Goal: Task Accomplishment & Management: Manage account settings

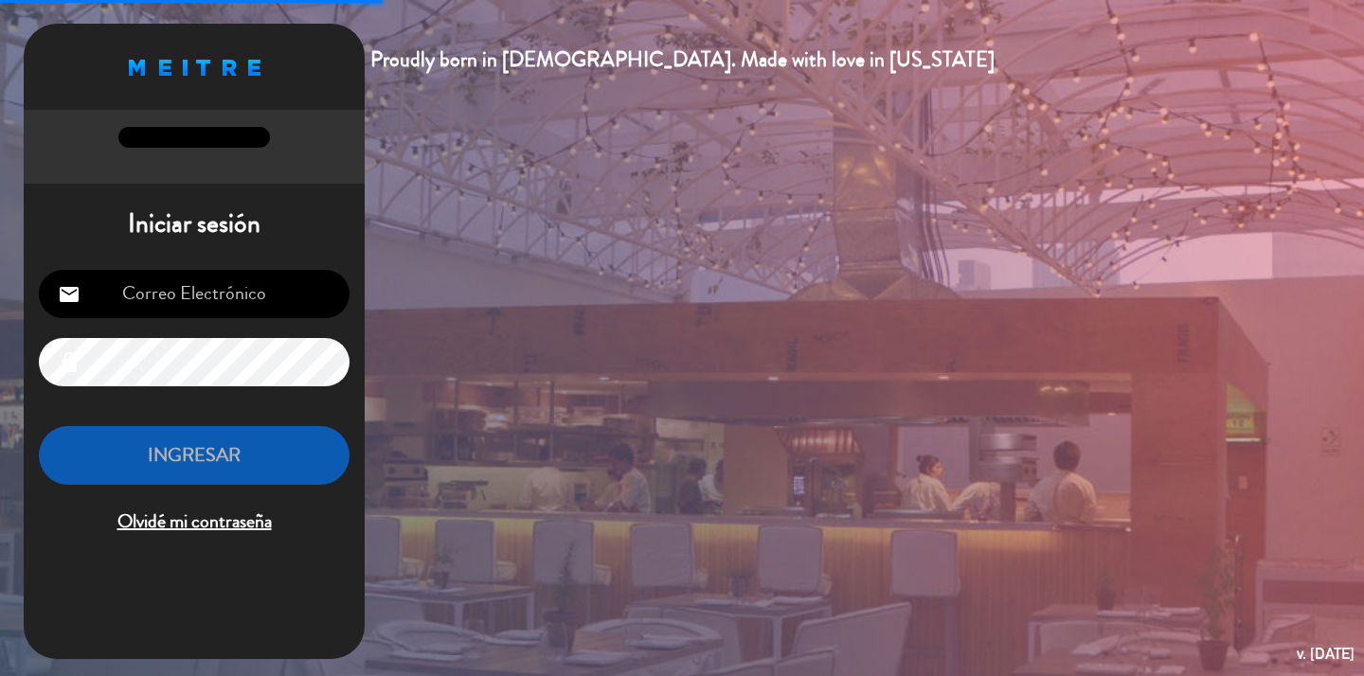
type input "[EMAIL_ADDRESS][DOMAIN_NAME]"
click at [188, 444] on button "INGRESAR" at bounding box center [194, 456] width 311 height 60
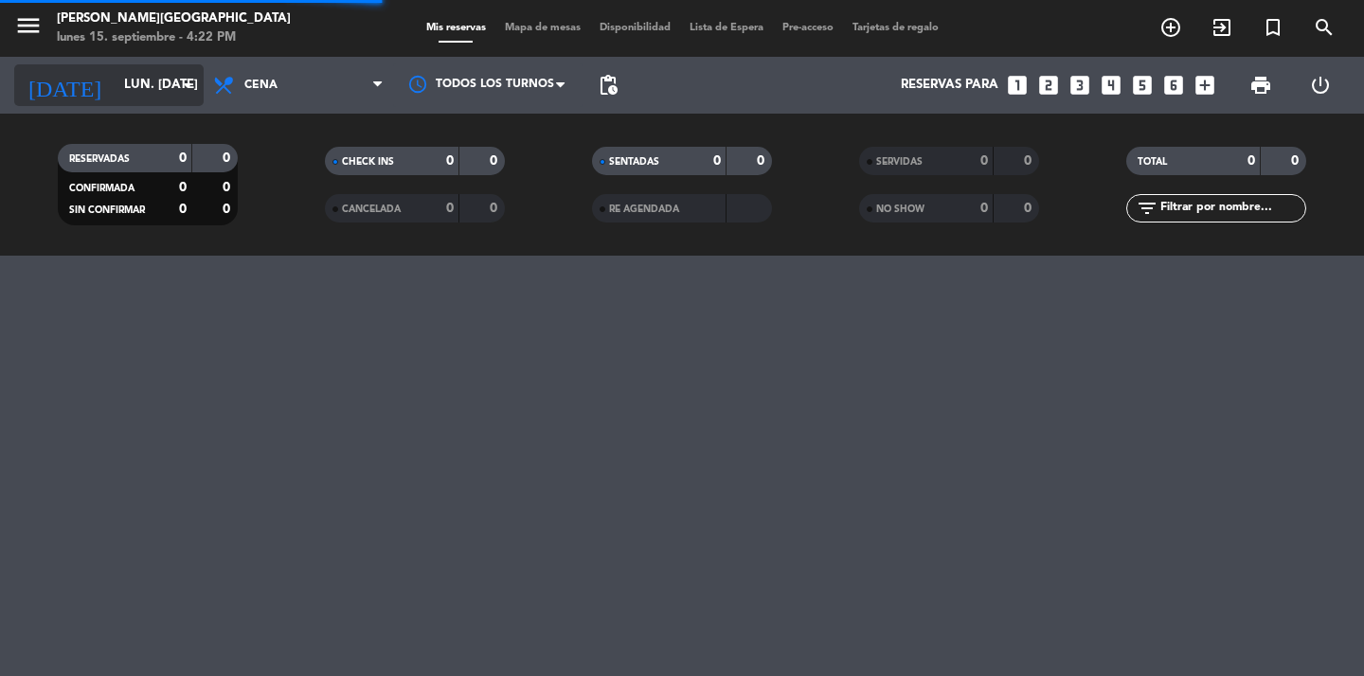
click at [182, 79] on icon "arrow_drop_down" at bounding box center [187, 85] width 23 height 23
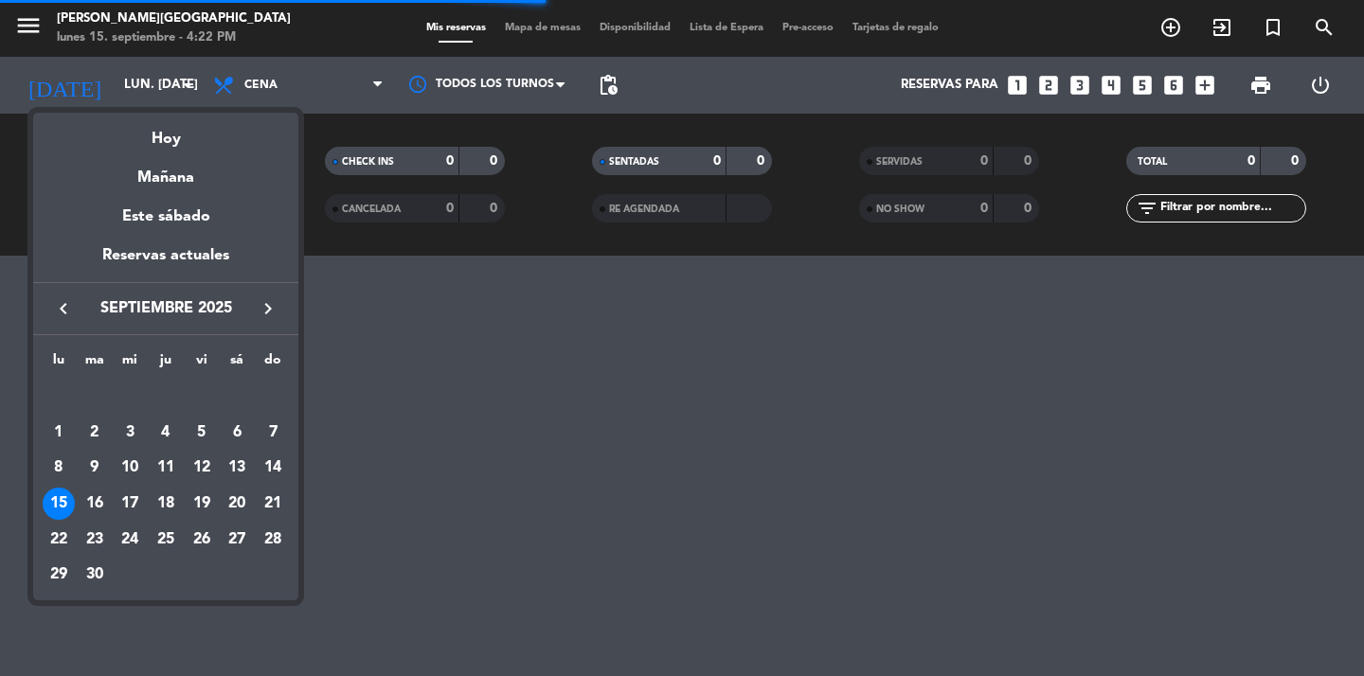
click at [271, 308] on icon "keyboard_arrow_right" at bounding box center [268, 308] width 23 height 23
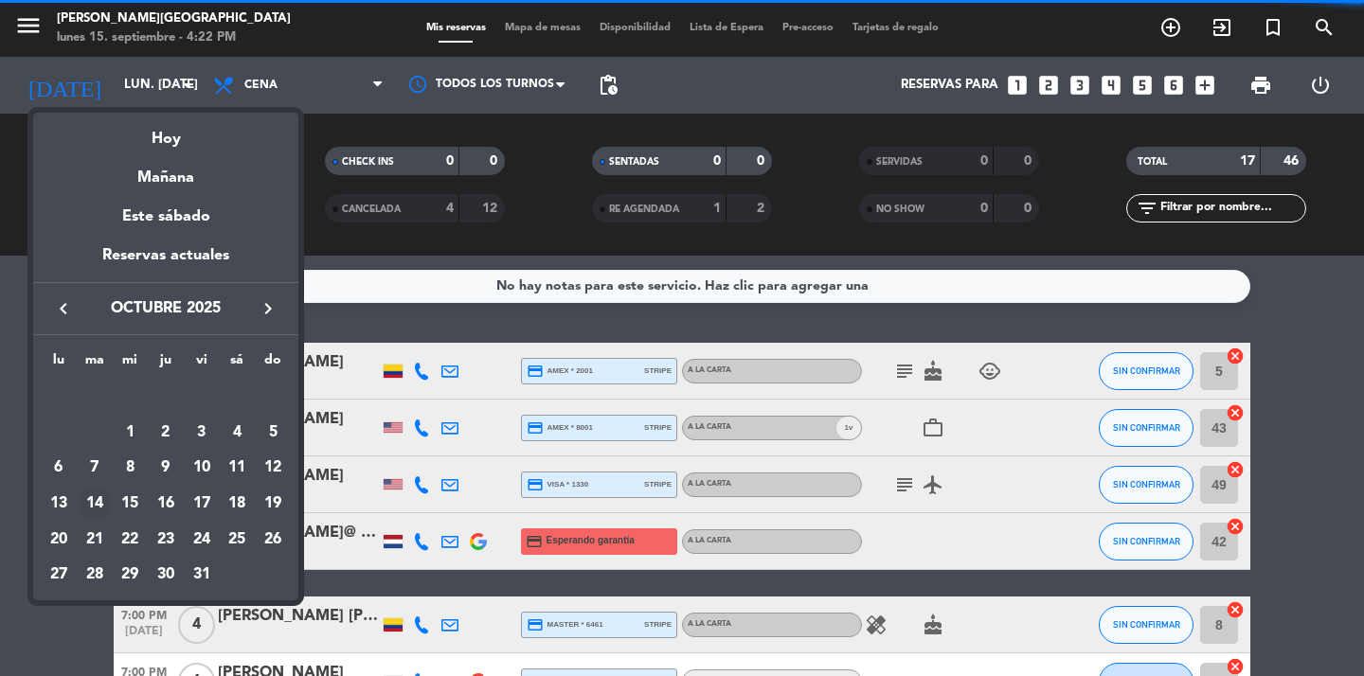
click at [102, 506] on div "14" at bounding box center [95, 504] width 32 height 32
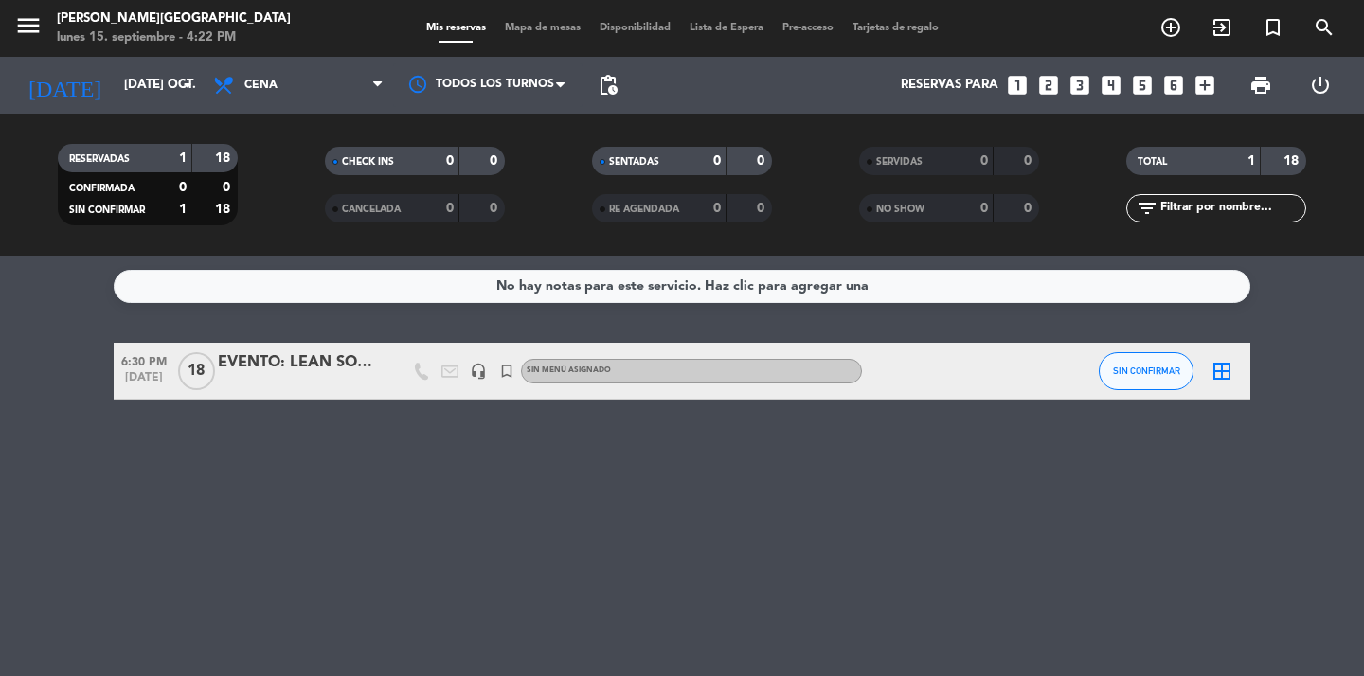
click at [287, 361] on div "EVENTO: LEAN SOLUTIONS" at bounding box center [298, 362] width 161 height 25
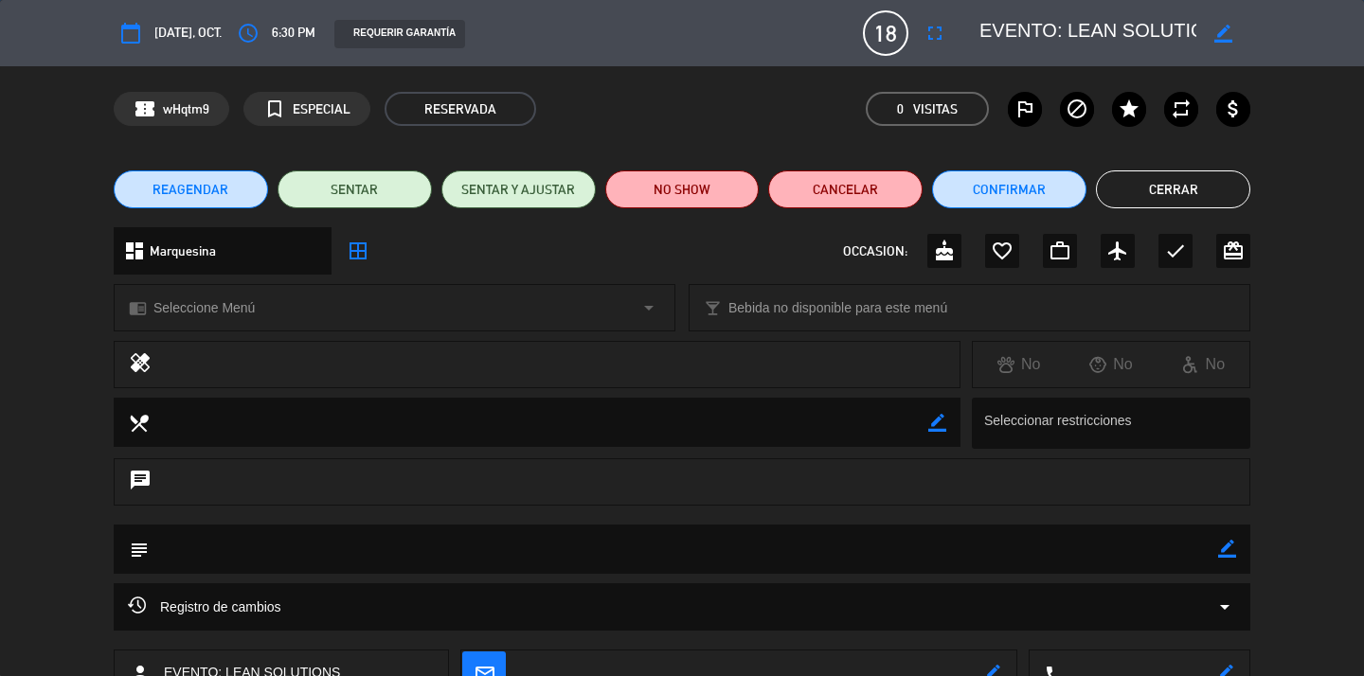
click at [223, 194] on span "REAGENDAR" at bounding box center [190, 190] width 76 height 20
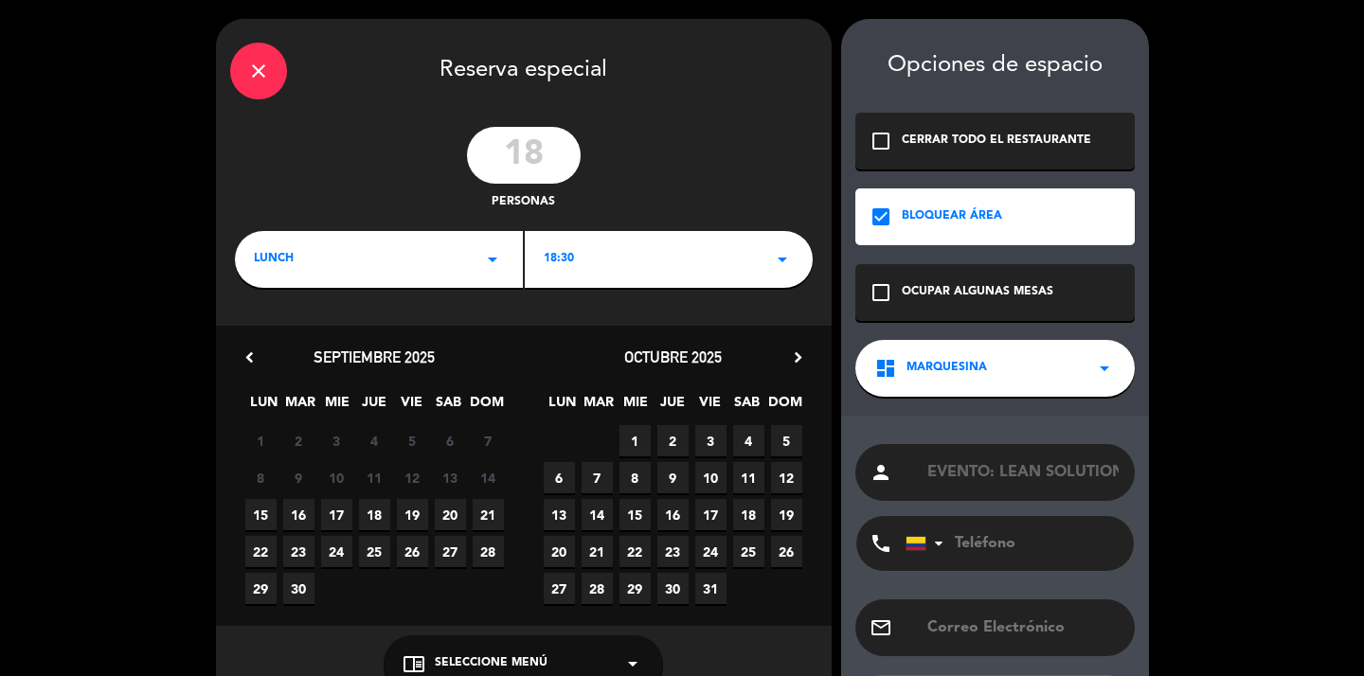
click at [640, 518] on span "15" at bounding box center [634, 514] width 31 height 31
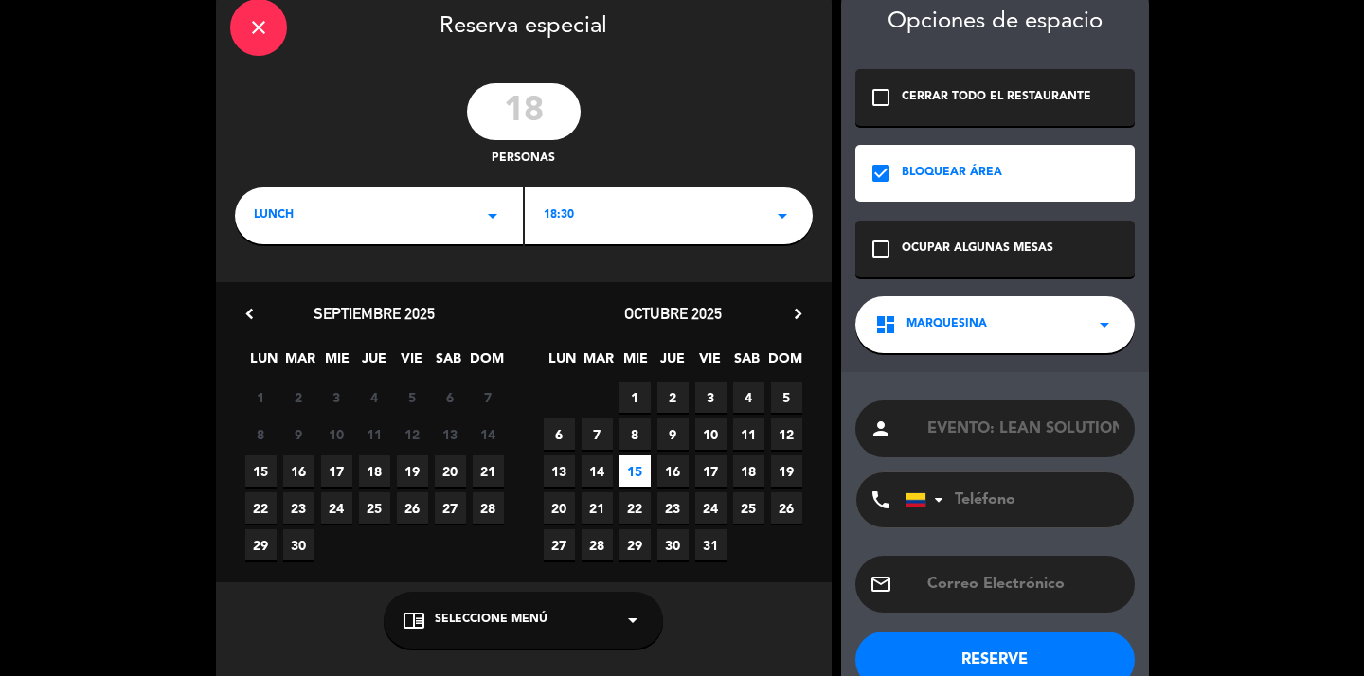
scroll to position [93, 0]
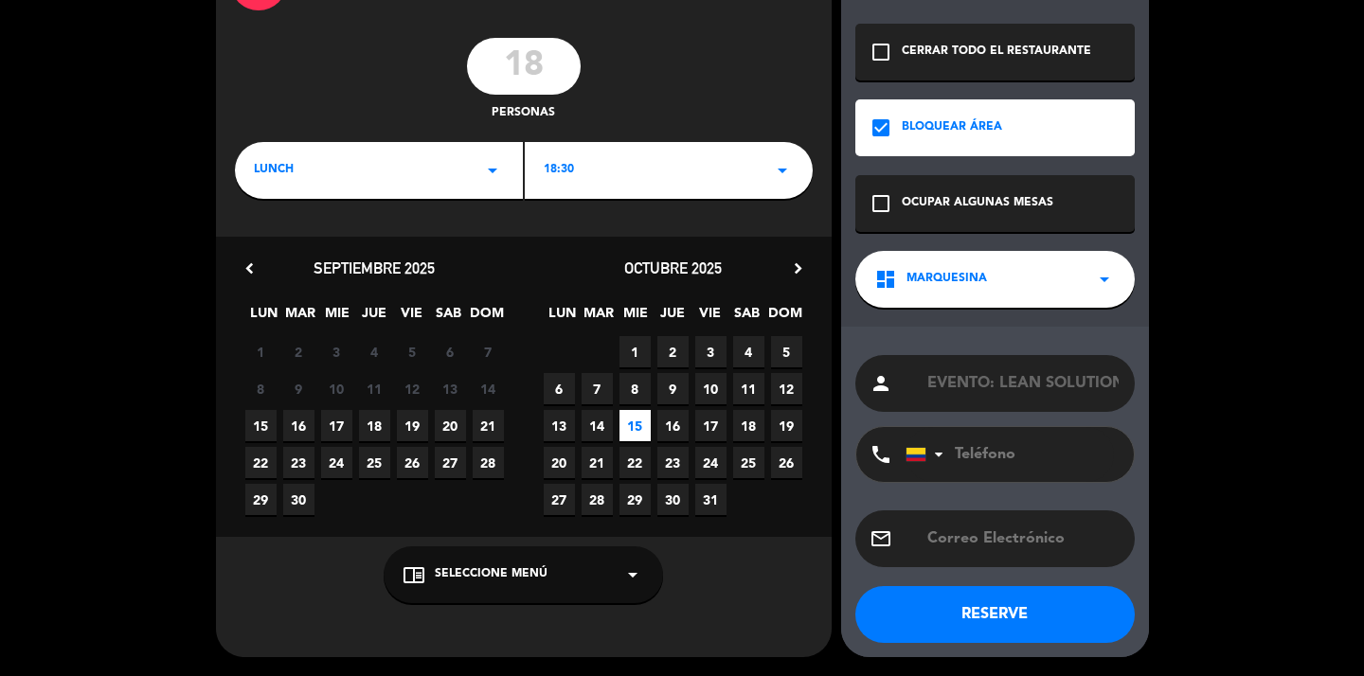
click at [934, 614] on button "RESERVE" at bounding box center [994, 614] width 279 height 57
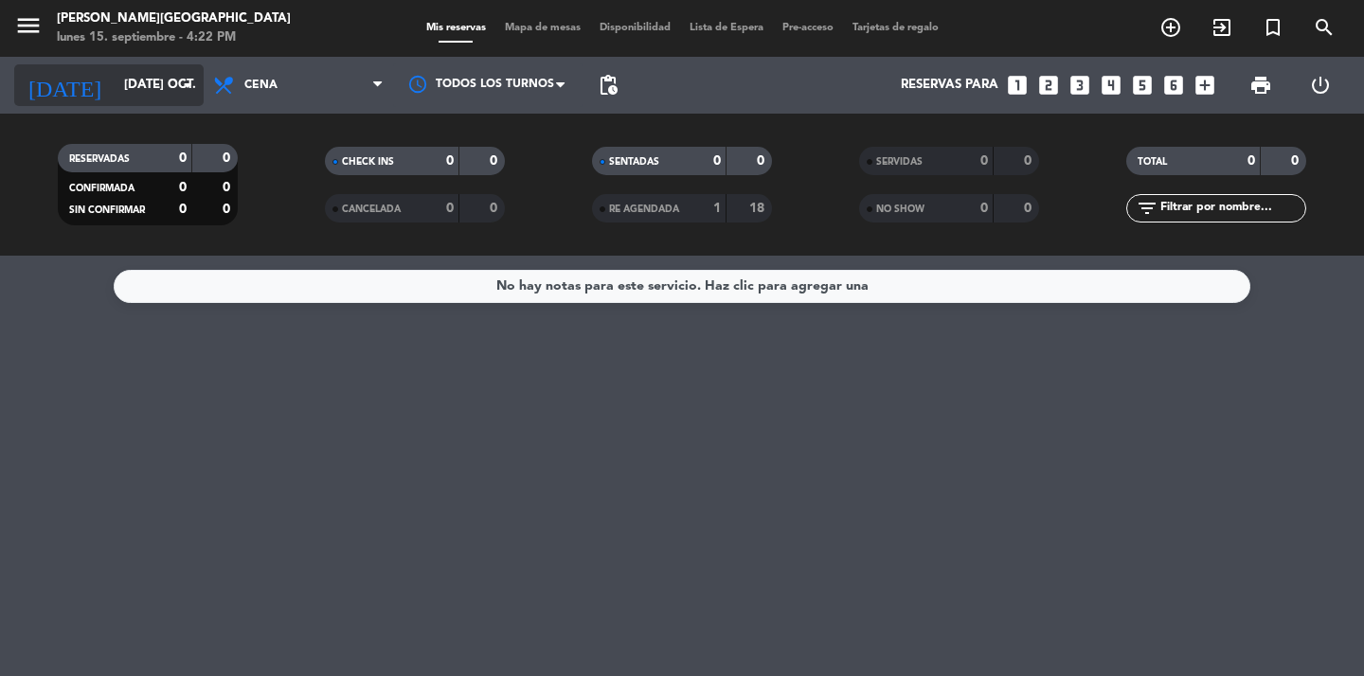
click at [138, 84] on input "[DATE] oct." at bounding box center [198, 85] width 167 height 34
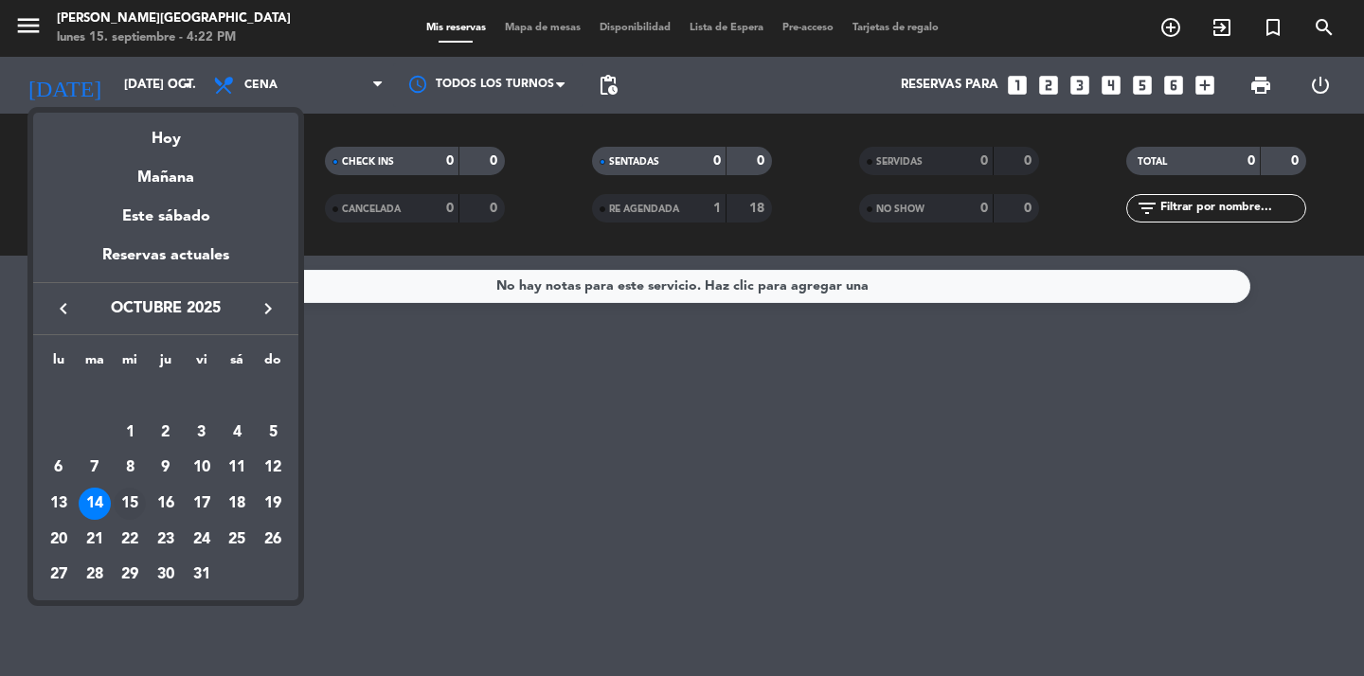
click at [129, 510] on div "15" at bounding box center [130, 504] width 32 height 32
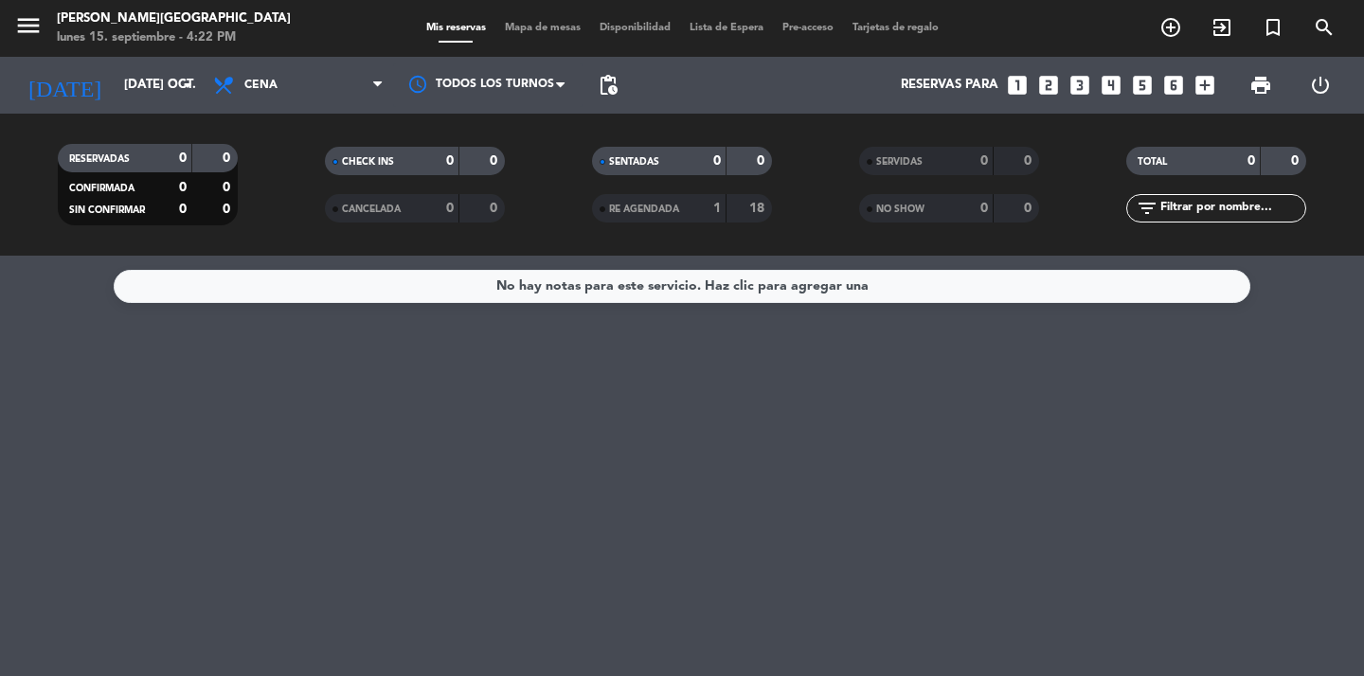
type input "mié. [DATE]"
click at [293, 89] on span "Cena" at bounding box center [298, 85] width 189 height 42
click at [293, 172] on div "menu [PERSON_NAME][GEOGRAPHIC_DATA] lunes 15. septiembre - 4:22 PM Mis reservas…" at bounding box center [682, 128] width 1364 height 256
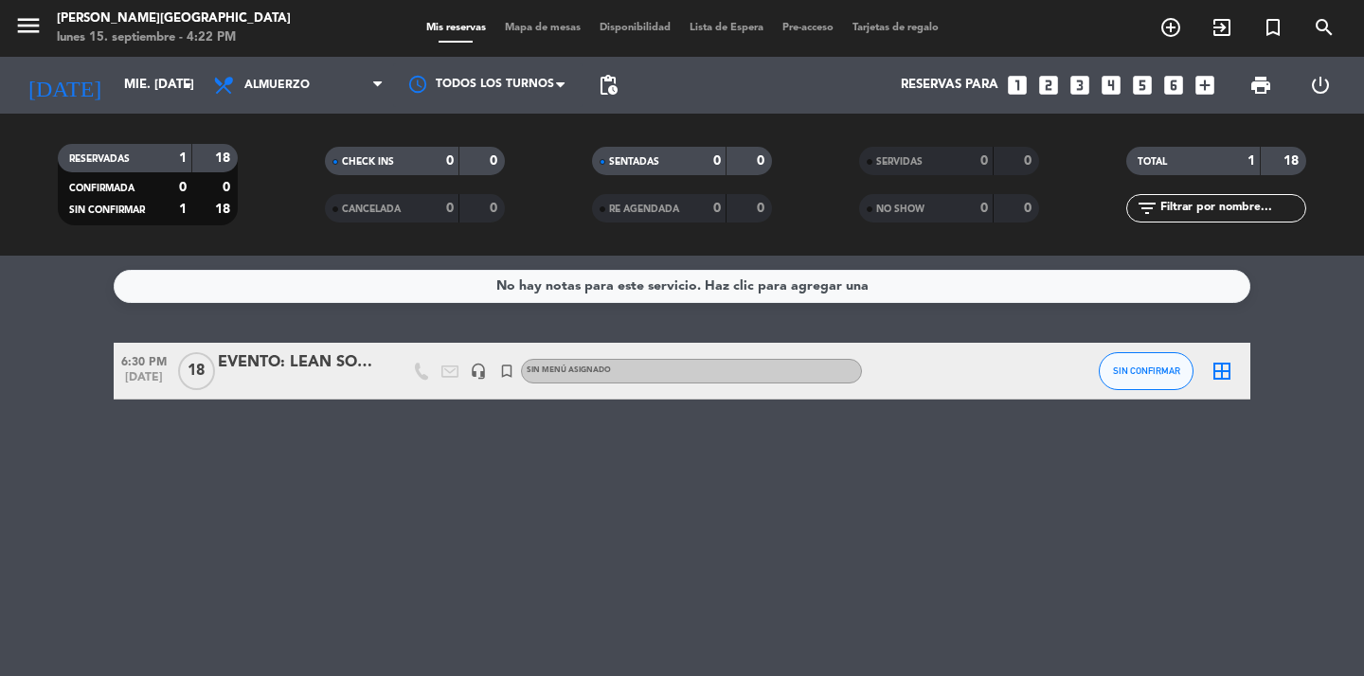
click at [280, 372] on div "EVENTO: LEAN SOLUTIONS" at bounding box center [298, 362] width 161 height 25
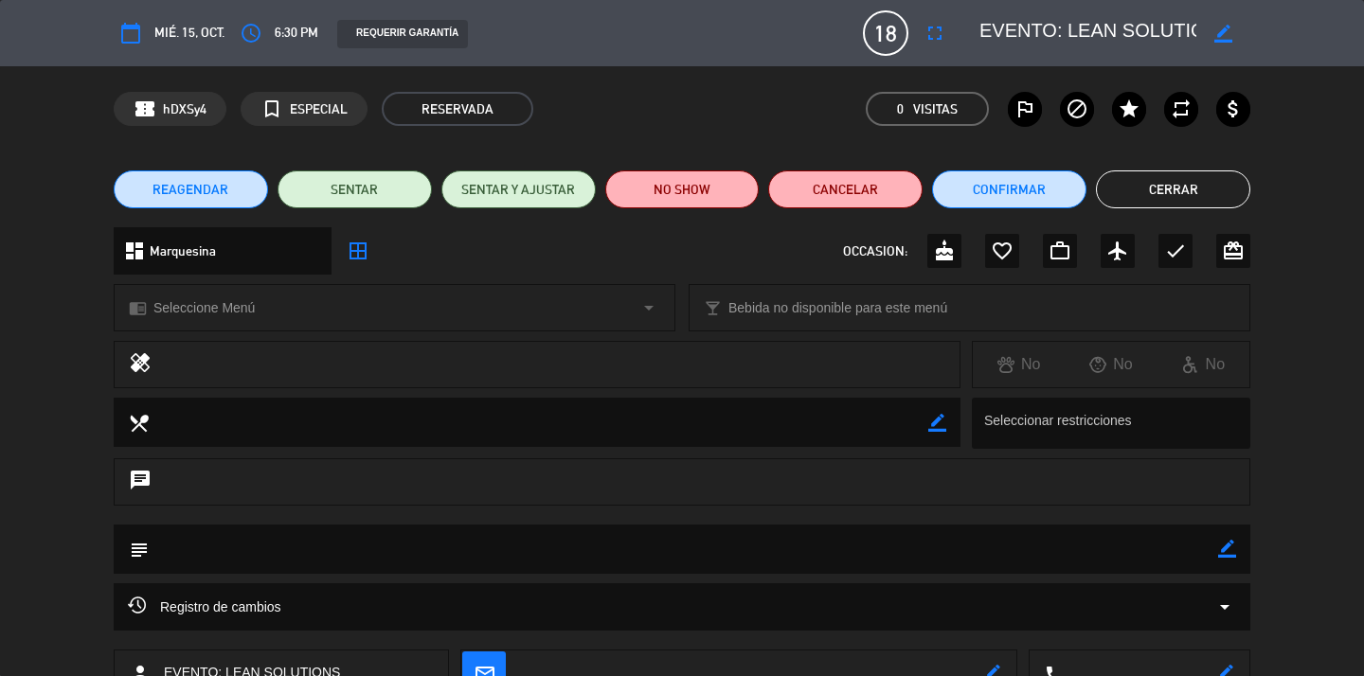
click at [239, 188] on button "REAGENDAR" at bounding box center [191, 189] width 154 height 38
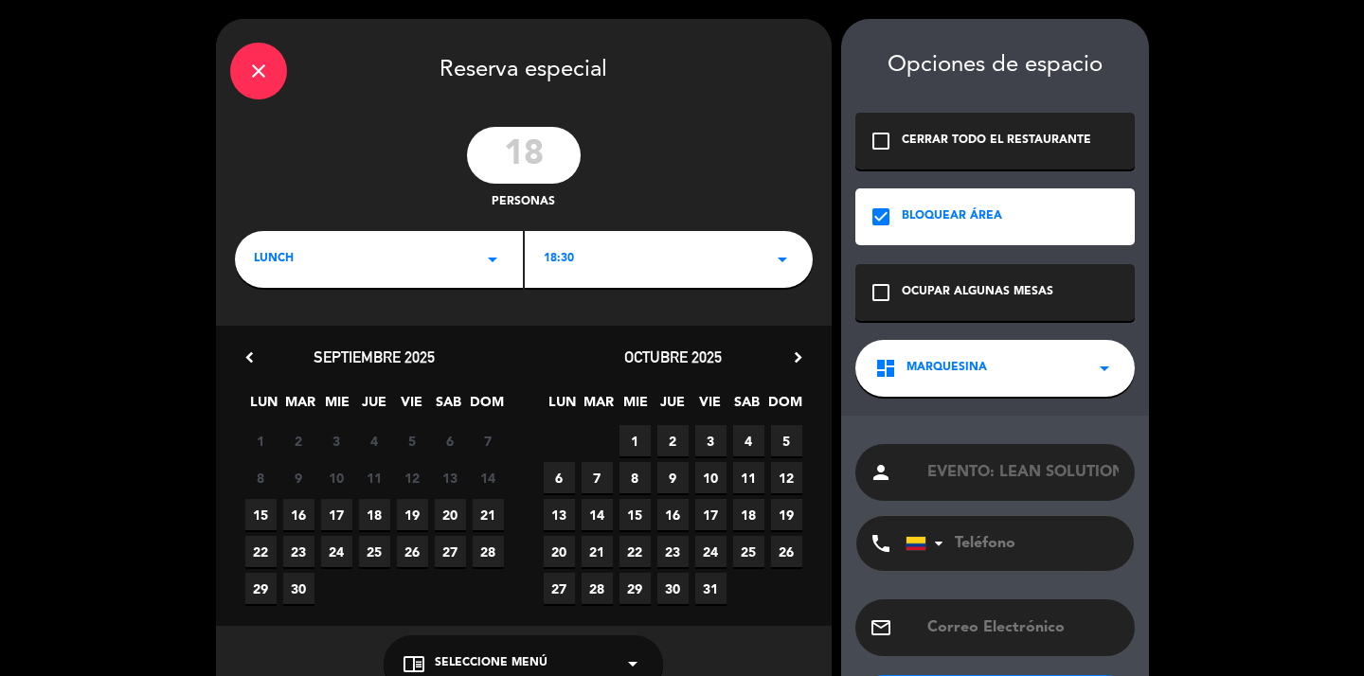
click at [498, 249] on icon "arrow_drop_down" at bounding box center [492, 259] width 23 height 23
click at [379, 337] on div "Cena" at bounding box center [379, 339] width 250 height 19
click at [634, 515] on span "15" at bounding box center [634, 514] width 31 height 31
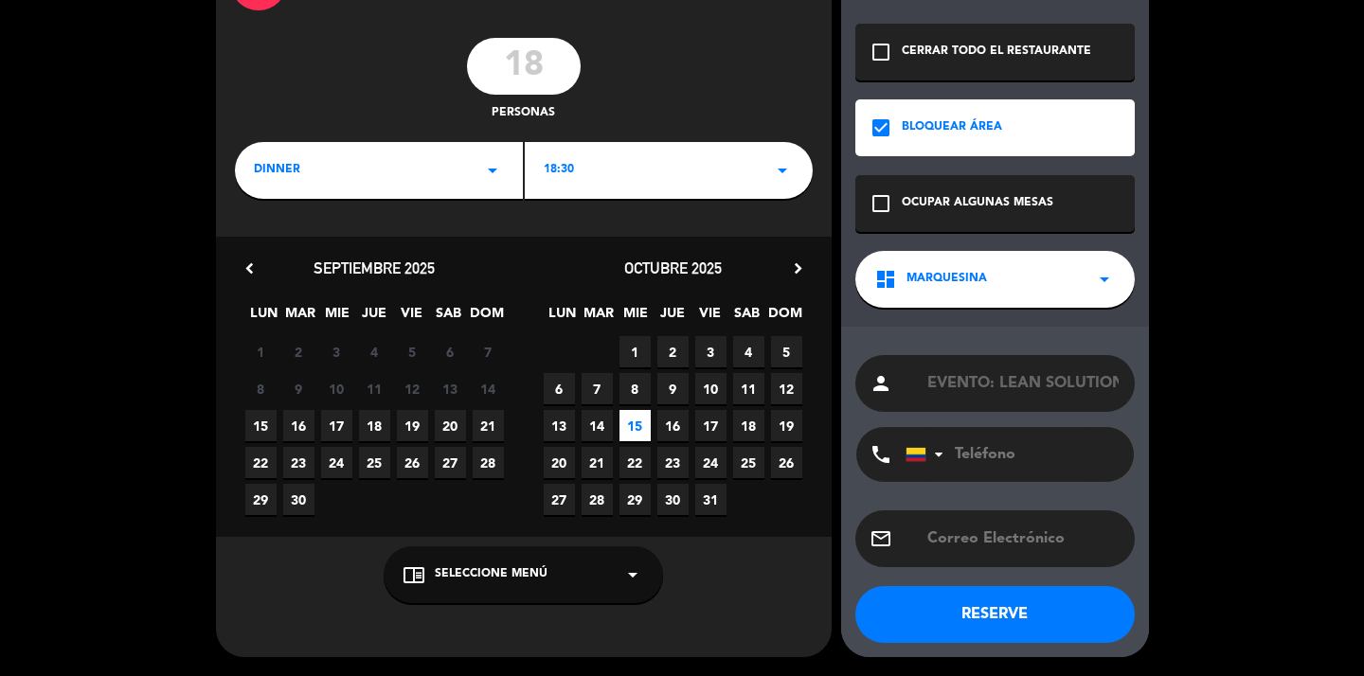
click at [994, 612] on button "RESERVE" at bounding box center [994, 614] width 279 height 57
